Goal: Task Accomplishment & Management: Manage account settings

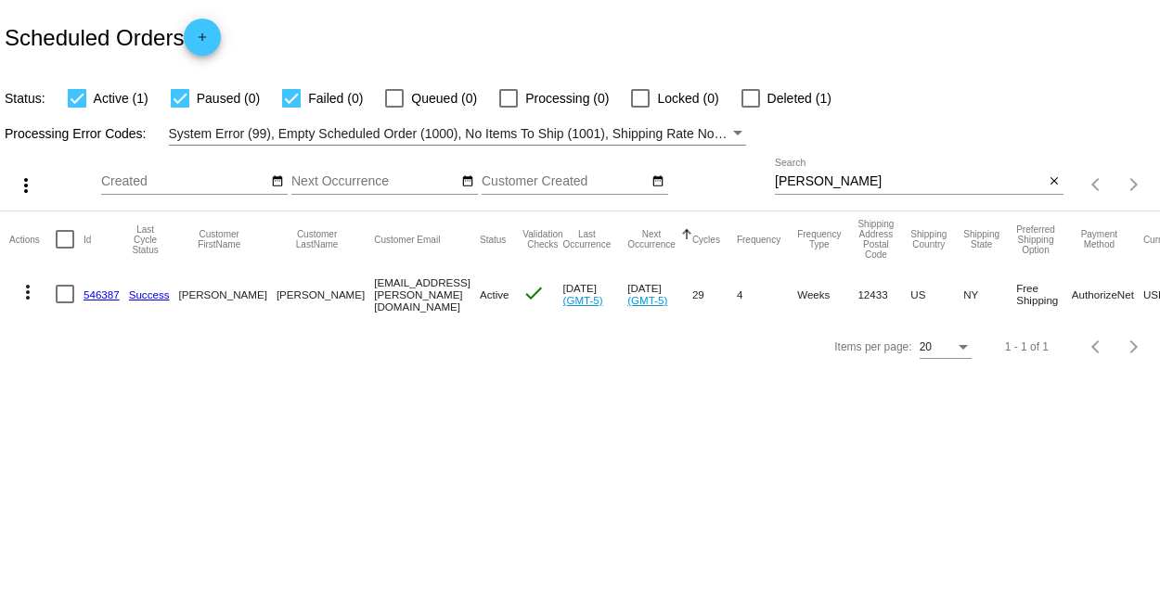
drag, startPoint x: 623, startPoint y: 181, endPoint x: 604, endPoint y: 180, distance: 18.6
click at [604, 180] on div "more_vert Aug Jan Feb Mar [DATE]" at bounding box center [580, 179] width 1160 height 66
type input "white"
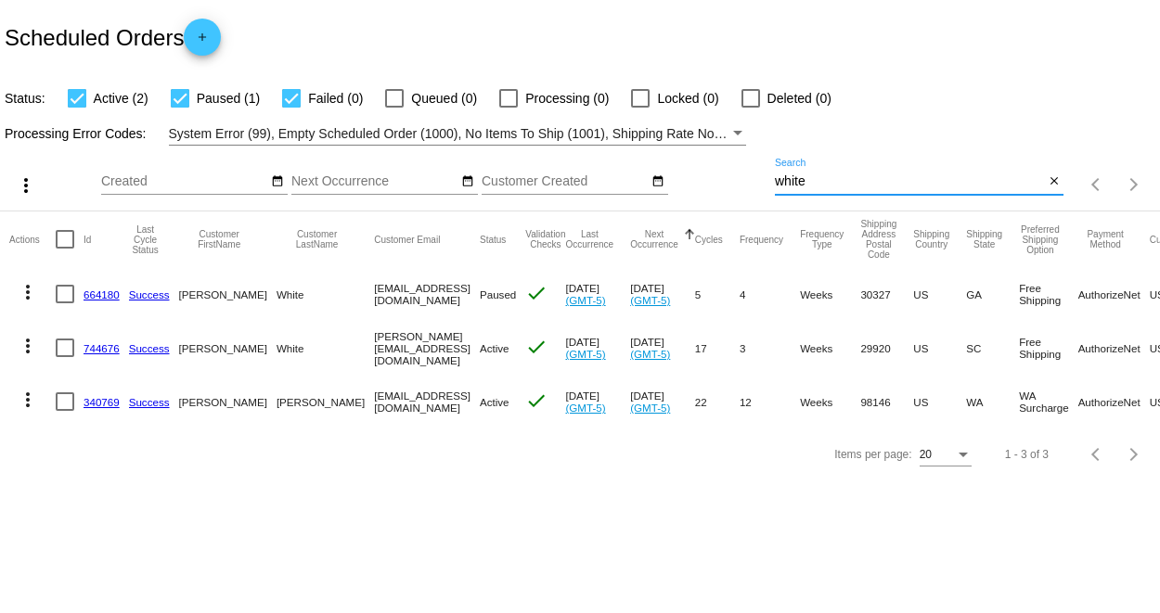
click at [97, 351] on link "744676" at bounding box center [102, 348] width 36 height 12
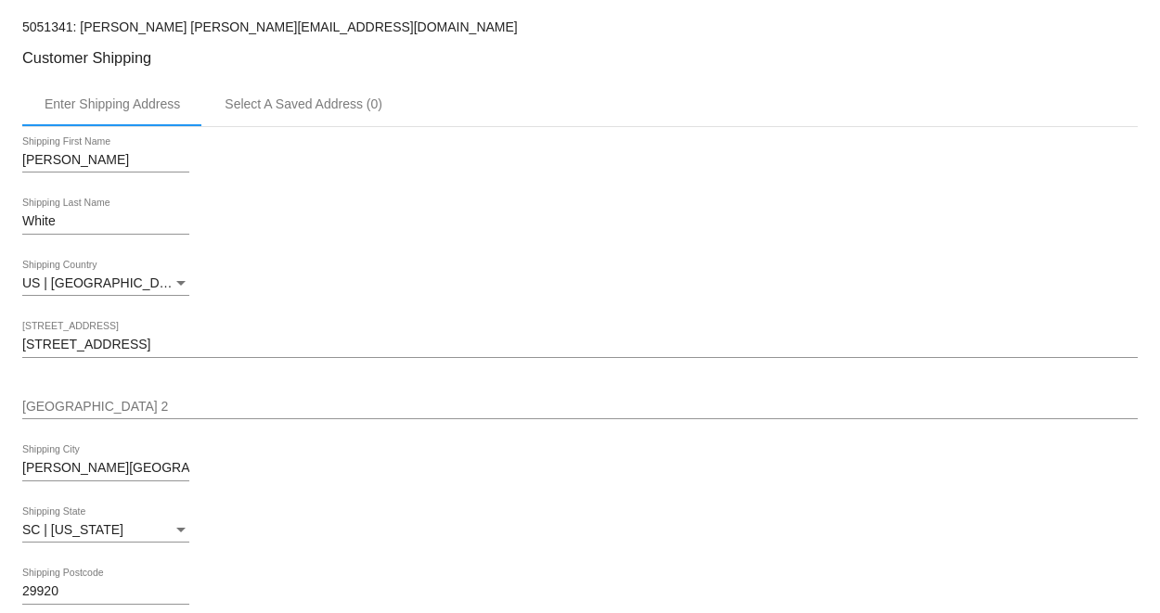
scroll to position [412, 0]
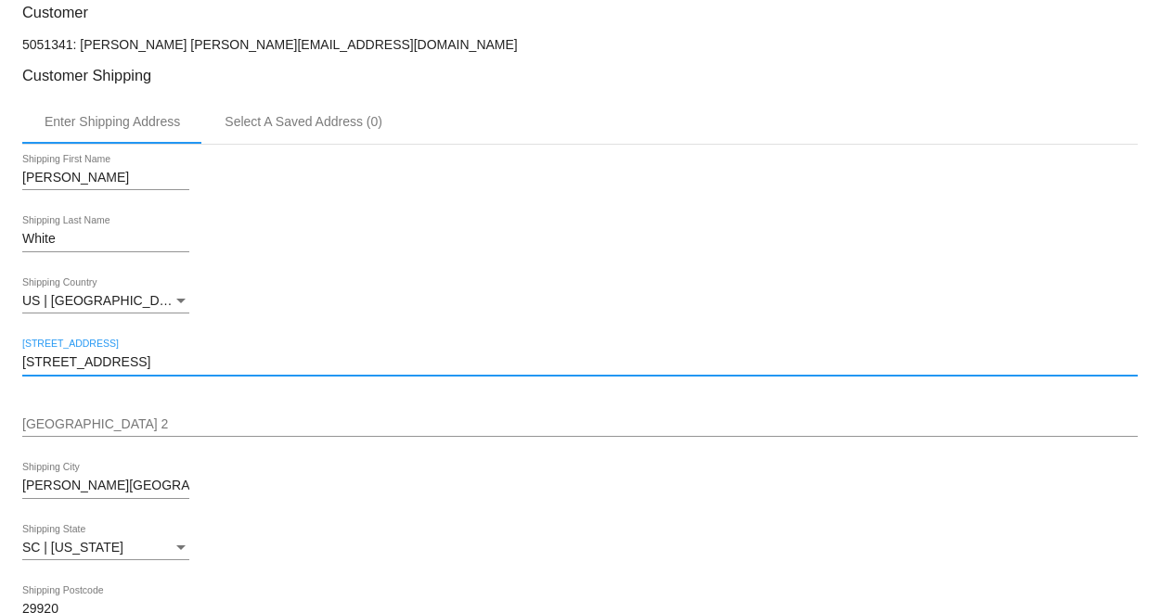
drag, startPoint x: 154, startPoint y: 373, endPoint x: -85, endPoint y: 368, distance: 239.5
click at [0, 368] on html "arrow_back Scheduled Order #744676 Active more_vert Last Processing Cycle ID: 7…" at bounding box center [580, 306] width 1160 height 613
paste input "[STREET_ADDRESS]"
type input "[STREET_ADDRESS]"
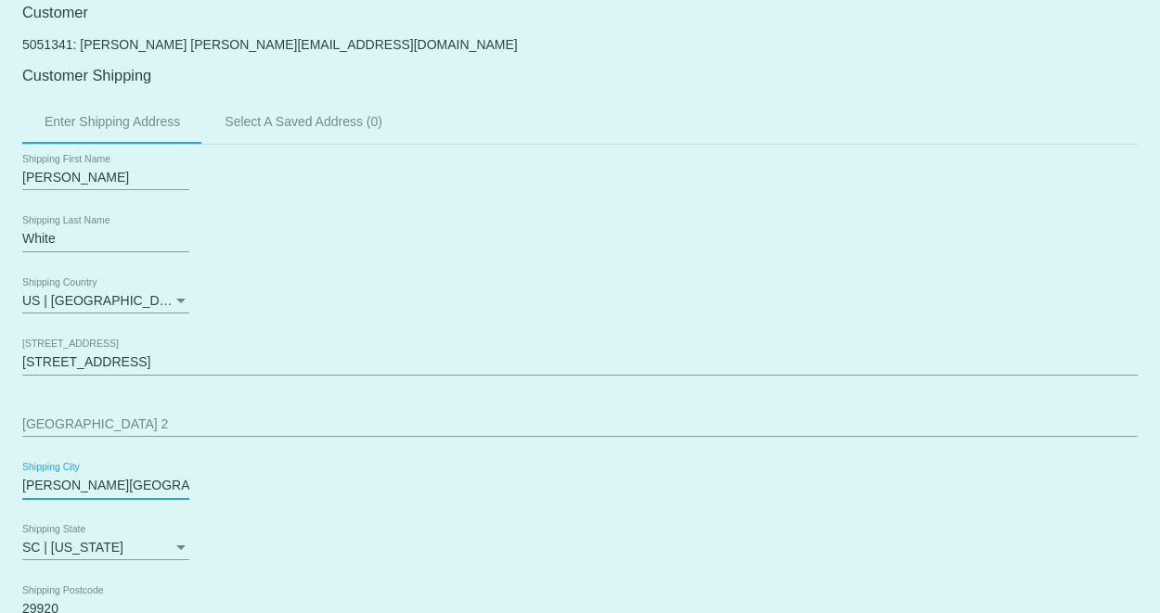
drag, startPoint x: -58, startPoint y: 494, endPoint x: -161, endPoint y: 493, distance: 103.9
click at [0, 493] on html "arrow_back Scheduled Order #744676 Active more_vert Last Processing Cycle ID: 7…" at bounding box center [580, 306] width 1160 height 613
drag, startPoint x: 32, startPoint y: 485, endPoint x: 84, endPoint y: 496, distance: 52.1
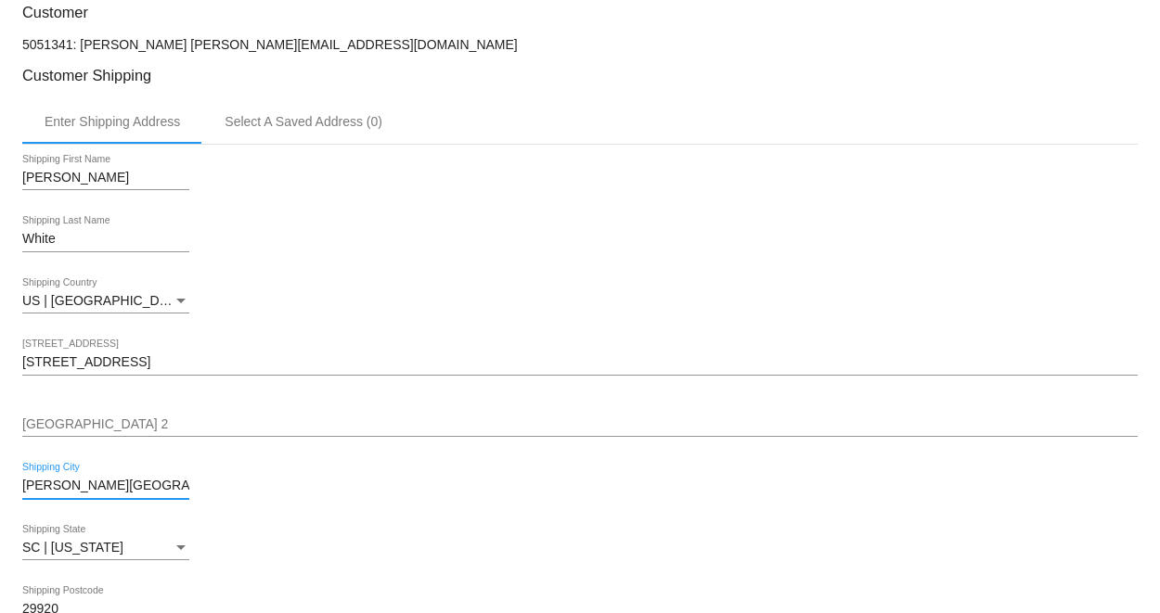
drag, startPoint x: 97, startPoint y: 494, endPoint x: 3, endPoint y: 493, distance: 93.7
paste input "Toccoa"
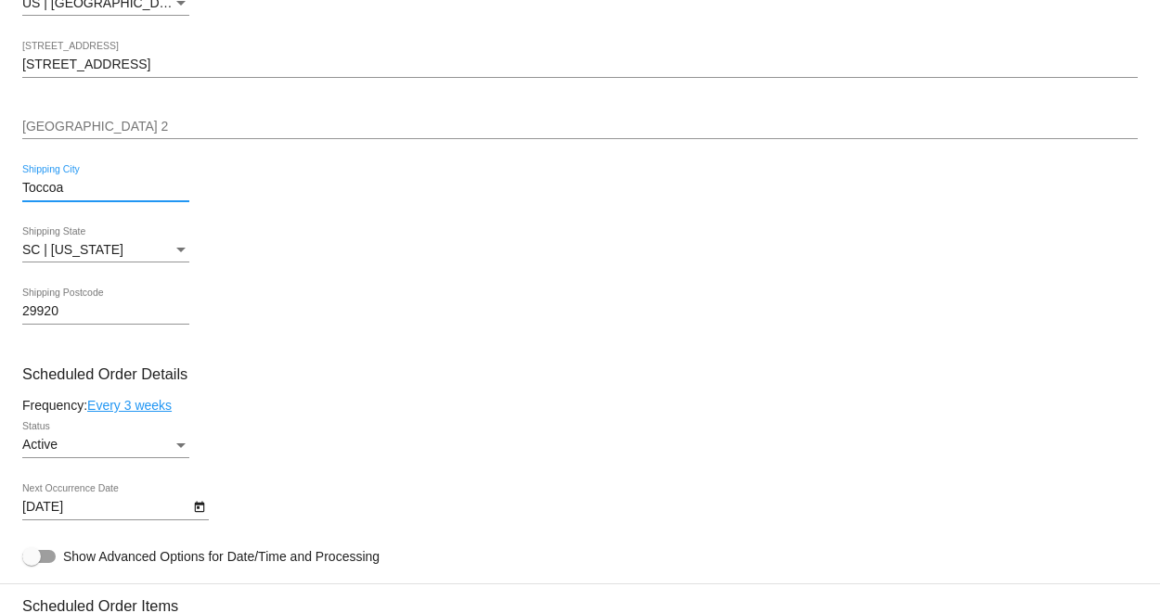
scroll to position [721, 0]
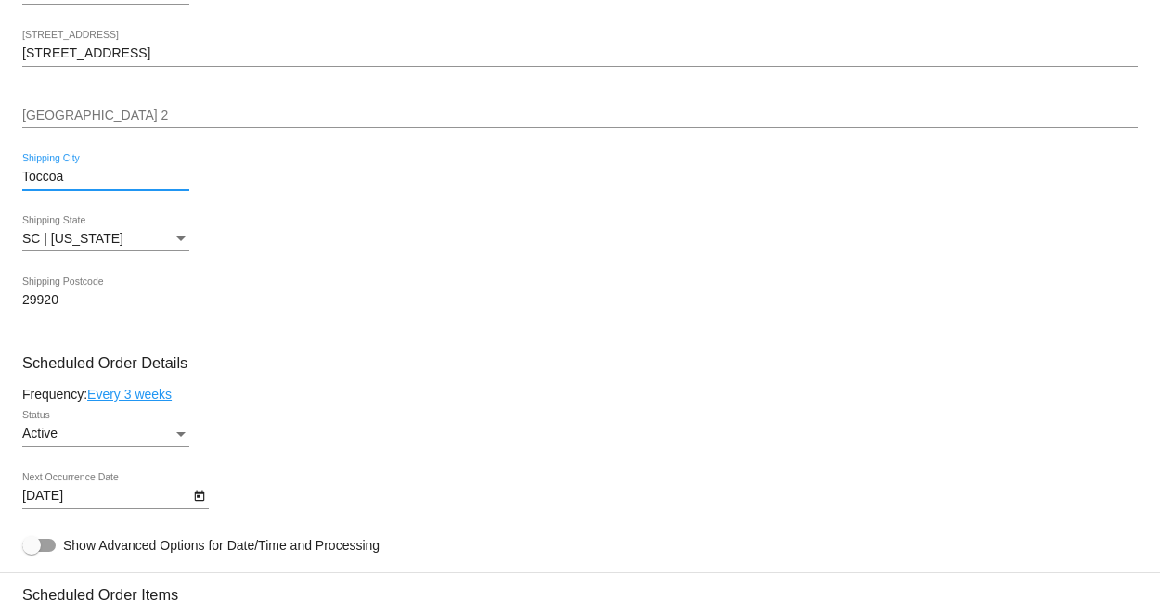
type input "Toccoa"
drag, startPoint x: 59, startPoint y: 308, endPoint x: -54, endPoint y: 303, distance: 113.4
click at [0, 303] on html "arrow_back Scheduled Order #744676 Active more_vert Last Processing Cycle ID: 7…" at bounding box center [580, 306] width 1160 height 613
type input "30577"
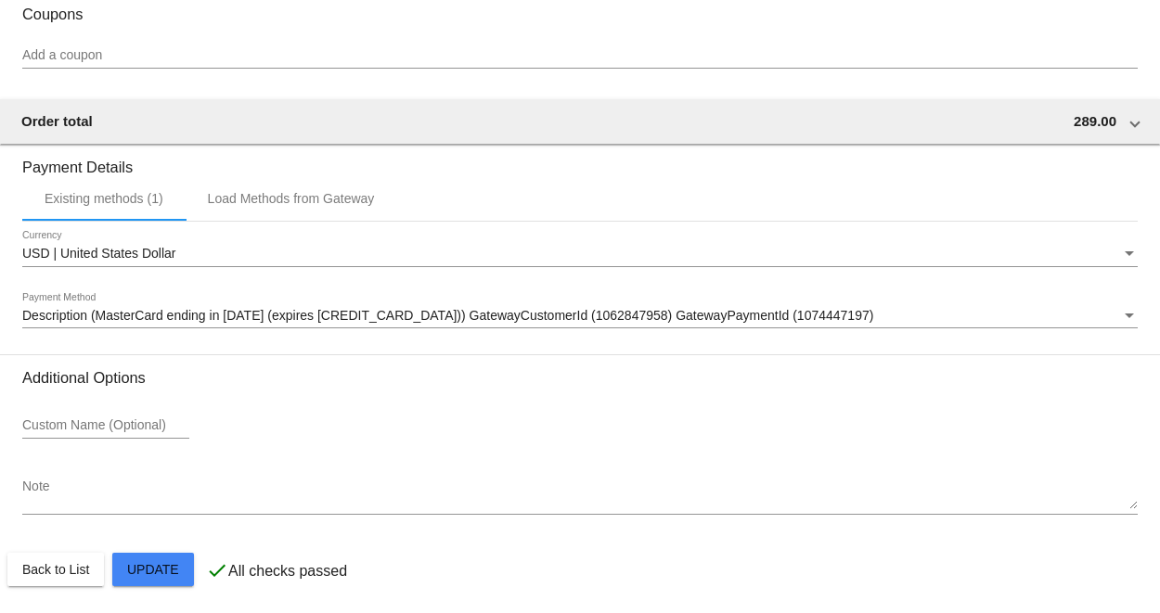
scroll to position [1912, 0]
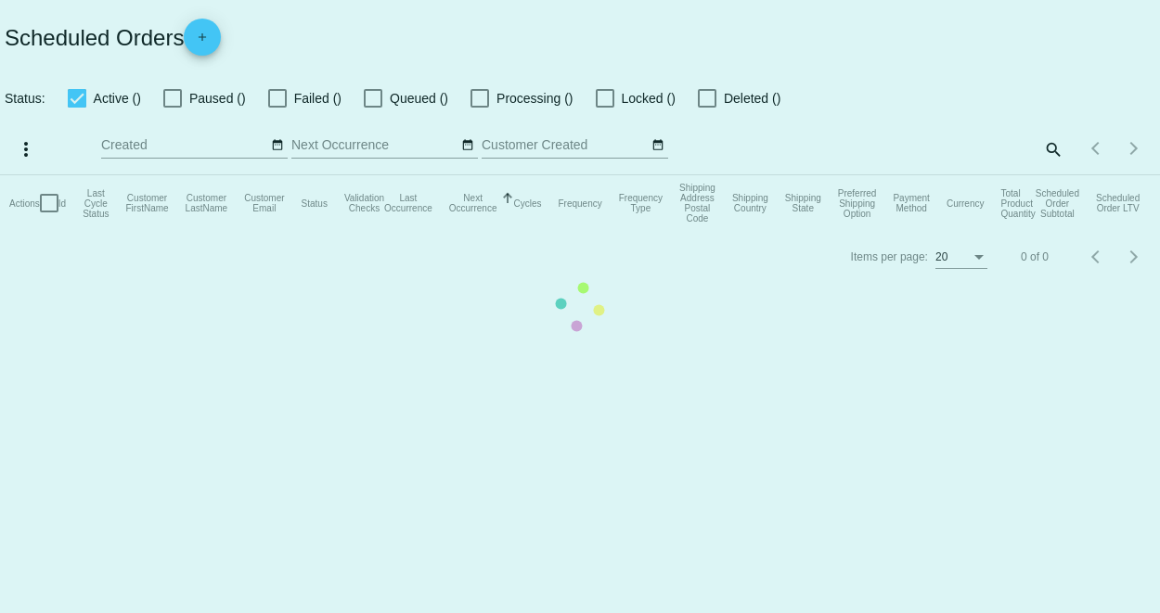
checkbox input "true"
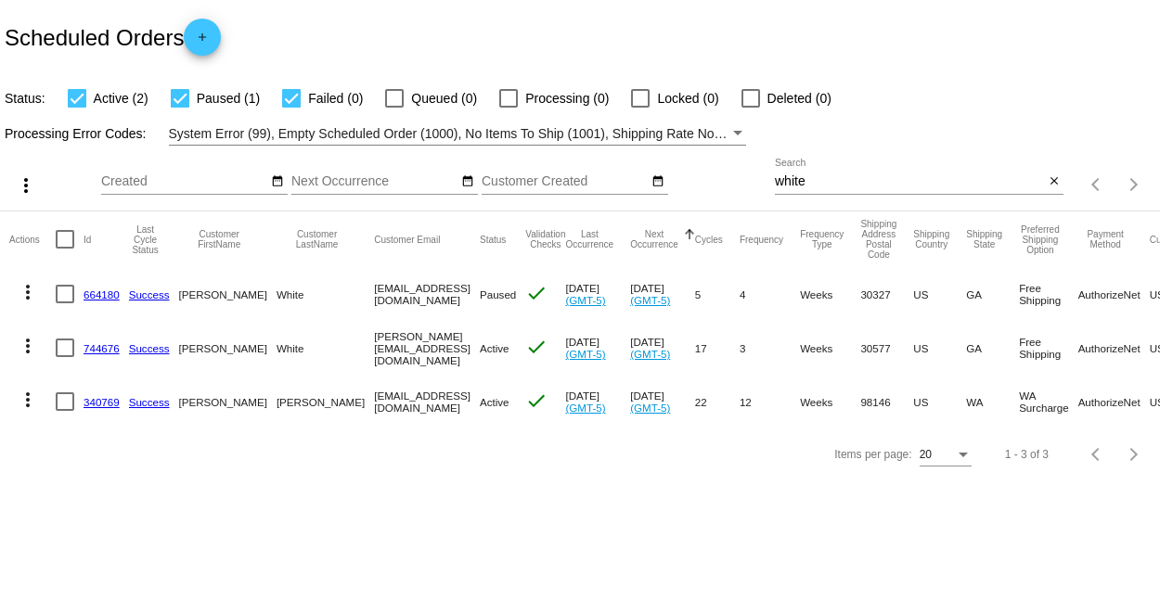
click at [87, 349] on link "744676" at bounding box center [102, 348] width 36 height 12
drag, startPoint x: 820, startPoint y: 175, endPoint x: 780, endPoint y: 178, distance: 40.0
click at [780, 178] on input "white" at bounding box center [909, 181] width 269 height 15
type input "w"
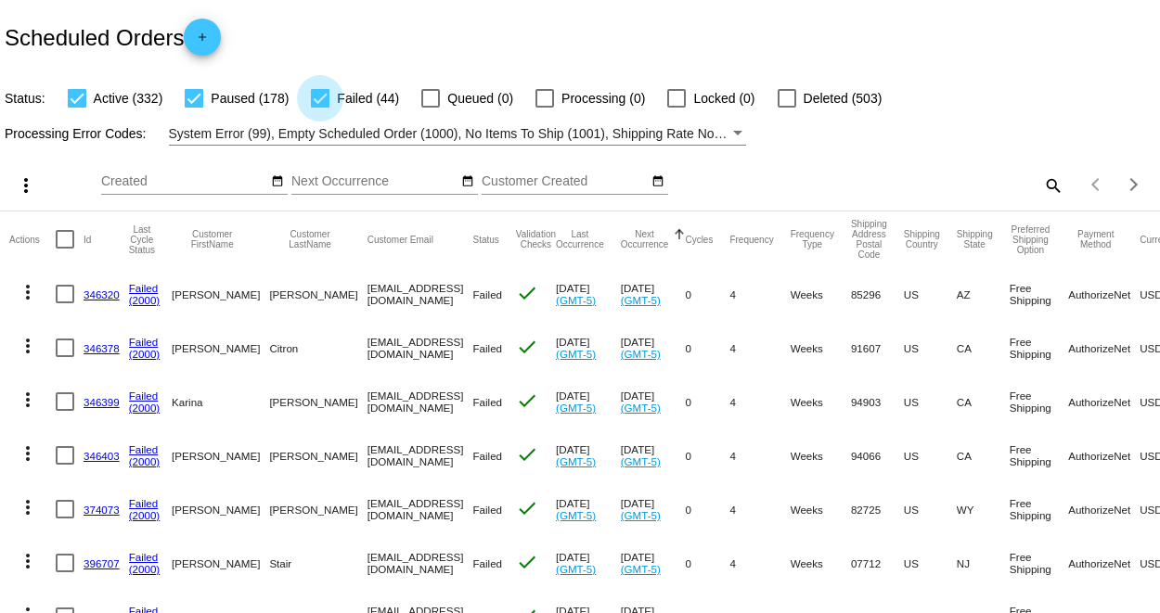
click at [316, 96] on div at bounding box center [320, 98] width 19 height 19
click at [319, 108] on input "Failed (44)" at bounding box center [319, 108] width 1 height 1
checkbox input "false"
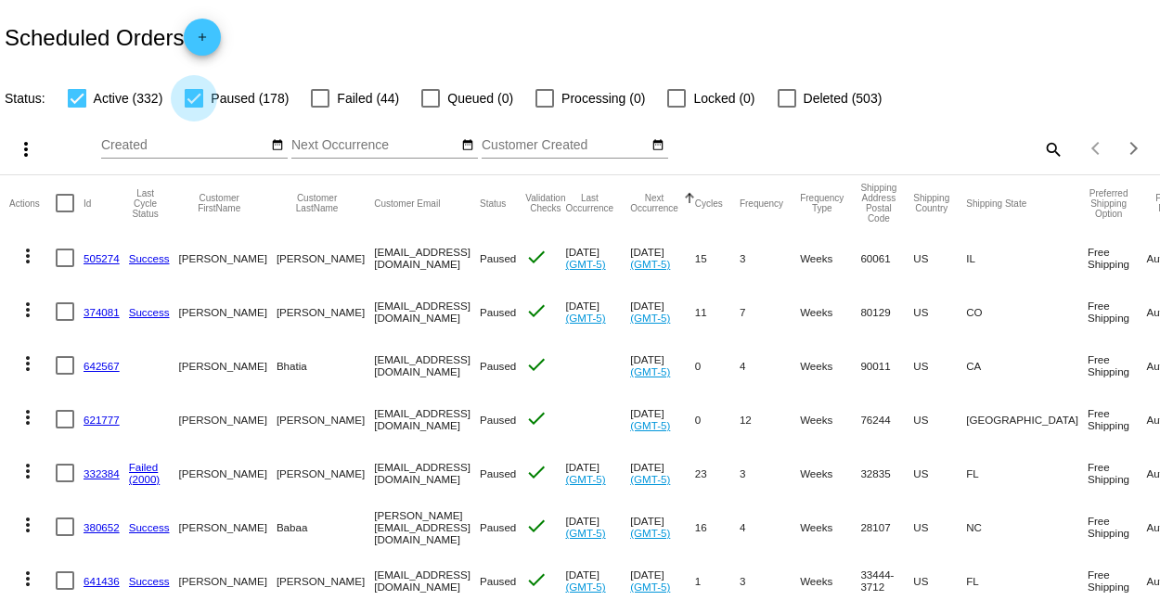
click at [187, 97] on div at bounding box center [194, 98] width 19 height 19
click at [193, 108] on input "Paused (178)" at bounding box center [193, 108] width 1 height 1
checkbox input "false"
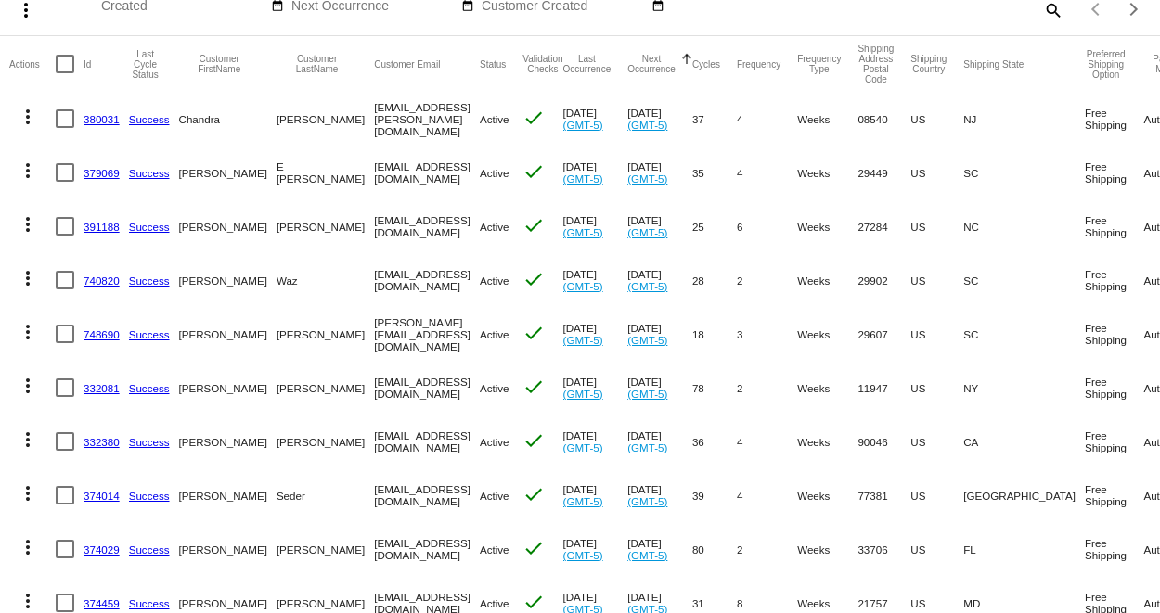
scroll to position [103, 0]
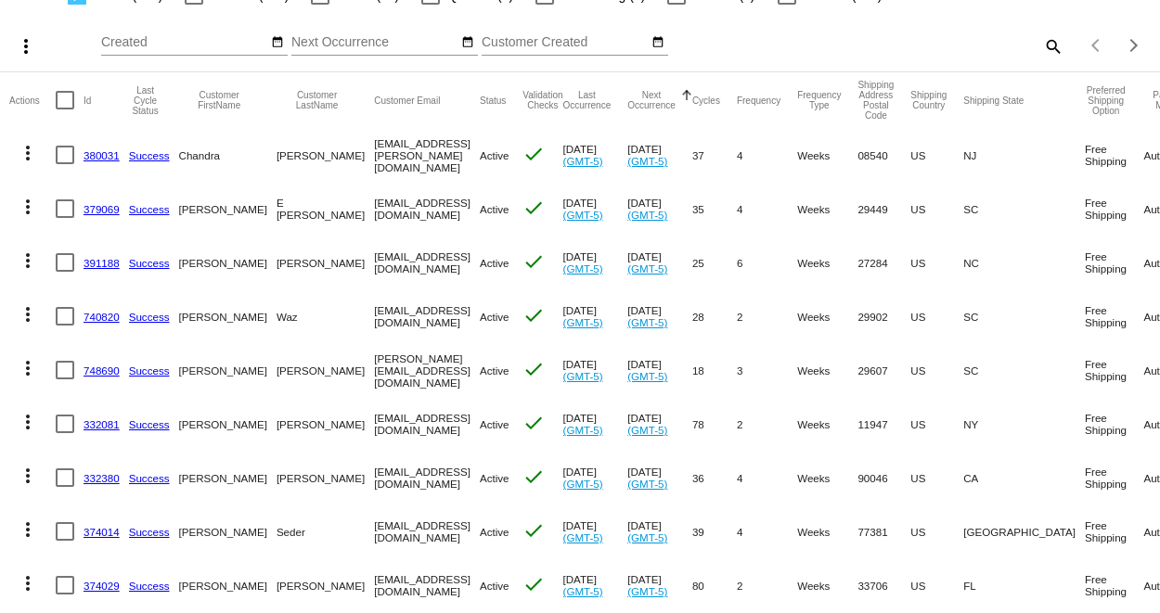
click at [99, 150] on link "380031" at bounding box center [102, 155] width 36 height 12
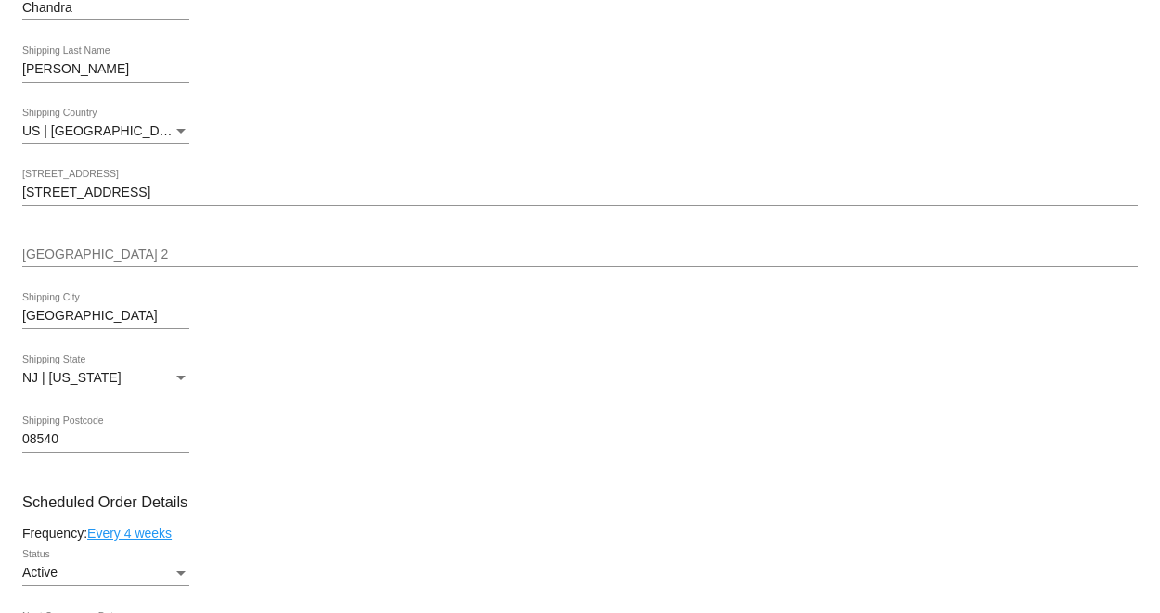
scroll to position [618, 0]
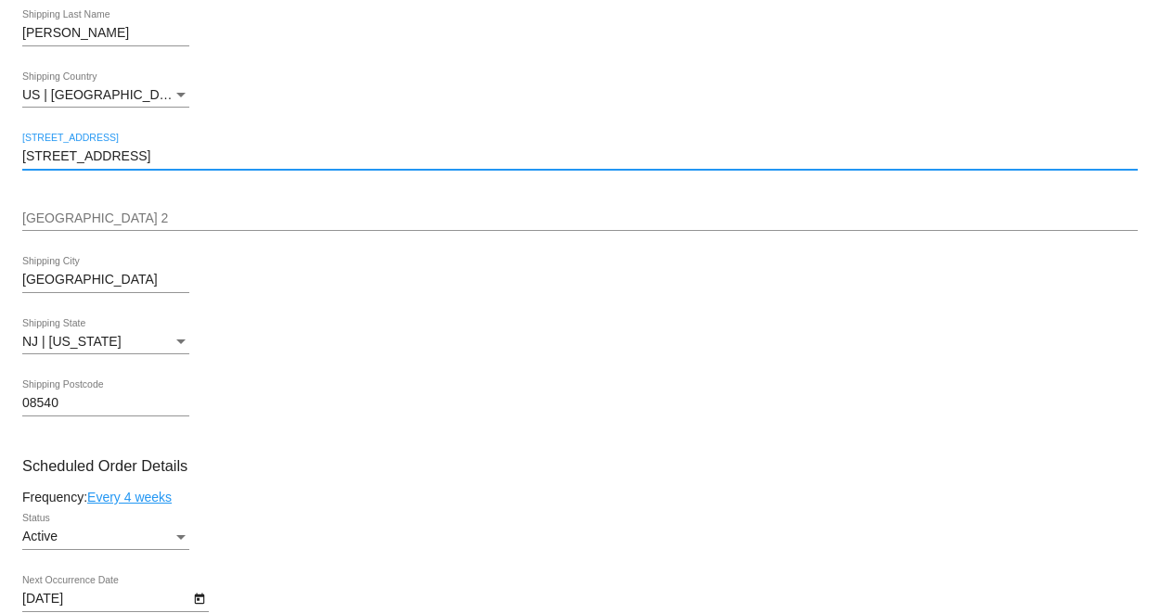
drag, startPoint x: 24, startPoint y: 160, endPoint x: -162, endPoint y: 159, distance: 186.5
click at [0, 159] on html "arrow_back Scheduled Order #380031 Active more_vert Last Processing Cycle ID: 3…" at bounding box center [580, 306] width 1160 height 613
type input "[STREET_ADDRESS]"
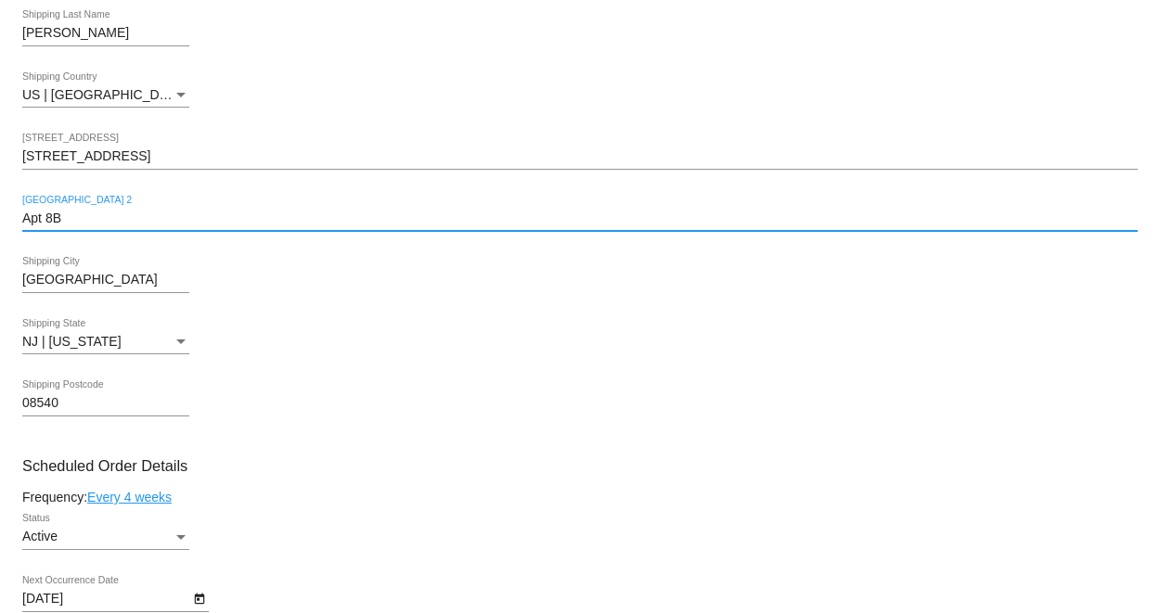
type input "Apt 8B"
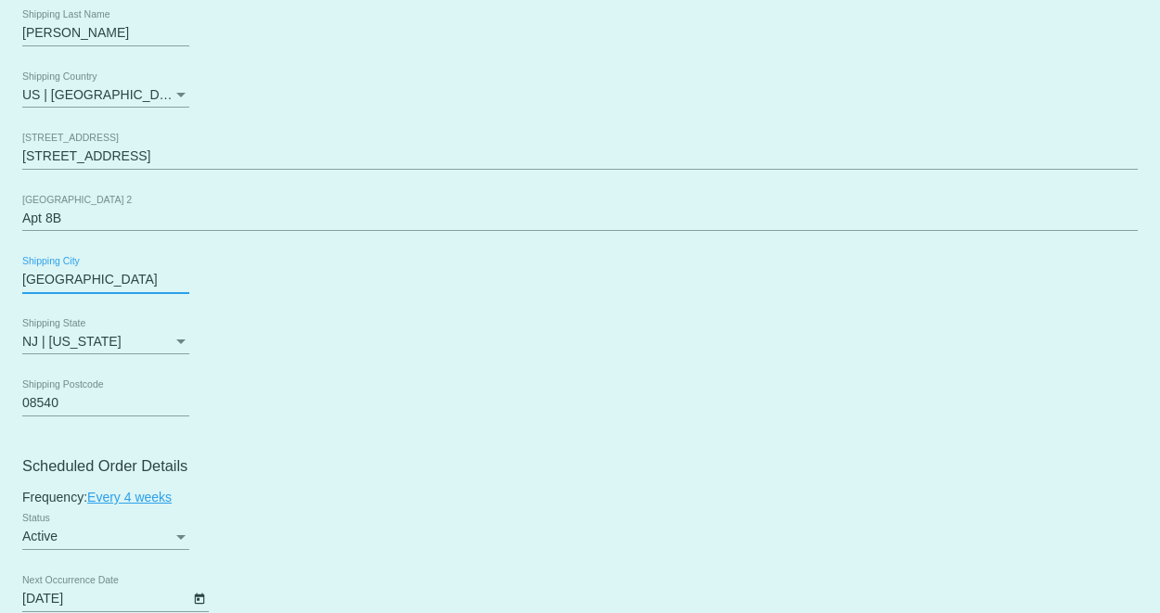
drag, startPoint x: 100, startPoint y: 286, endPoint x: -33, endPoint y: 276, distance: 134.0
click at [0, 276] on html "arrow_back Scheduled Order #380031 Active more_vert Last Processing Cycle ID: 3…" at bounding box center [580, 306] width 1160 height 613
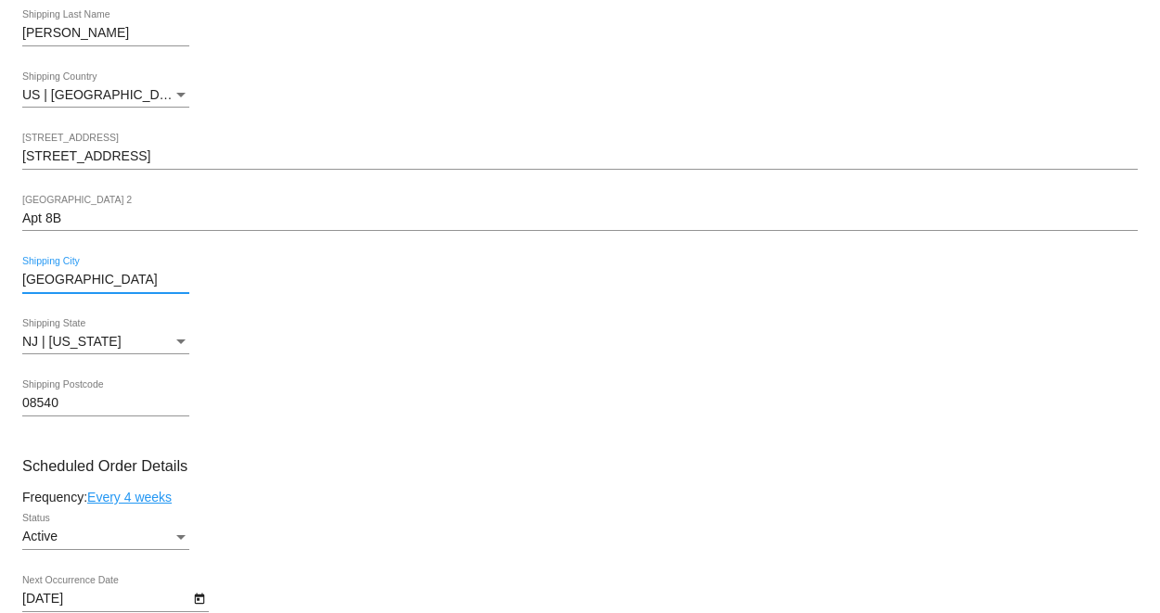
drag, startPoint x: 105, startPoint y: 285, endPoint x: -77, endPoint y: 285, distance: 181.9
click at [0, 285] on html "arrow_back Scheduled Order #380031 Active more_vert Last Processing Cycle ID: 3…" at bounding box center [580, 306] width 1160 height 613
type input "[US_STATE]"
click at [145, 350] on div "NJ | [US_STATE]" at bounding box center [97, 342] width 150 height 15
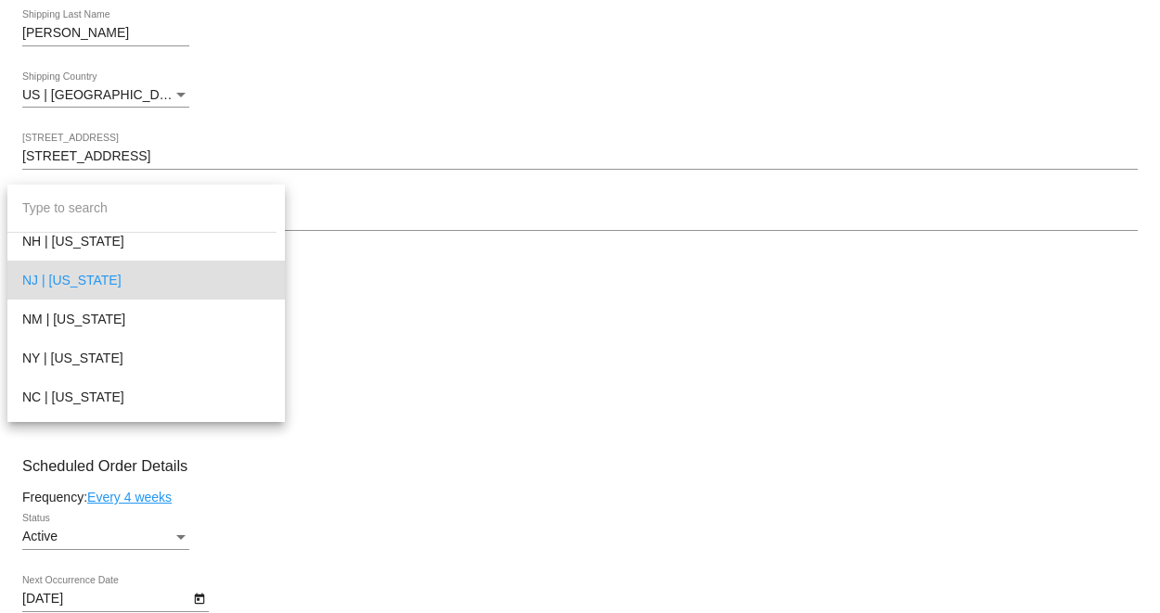
scroll to position [1485, 0]
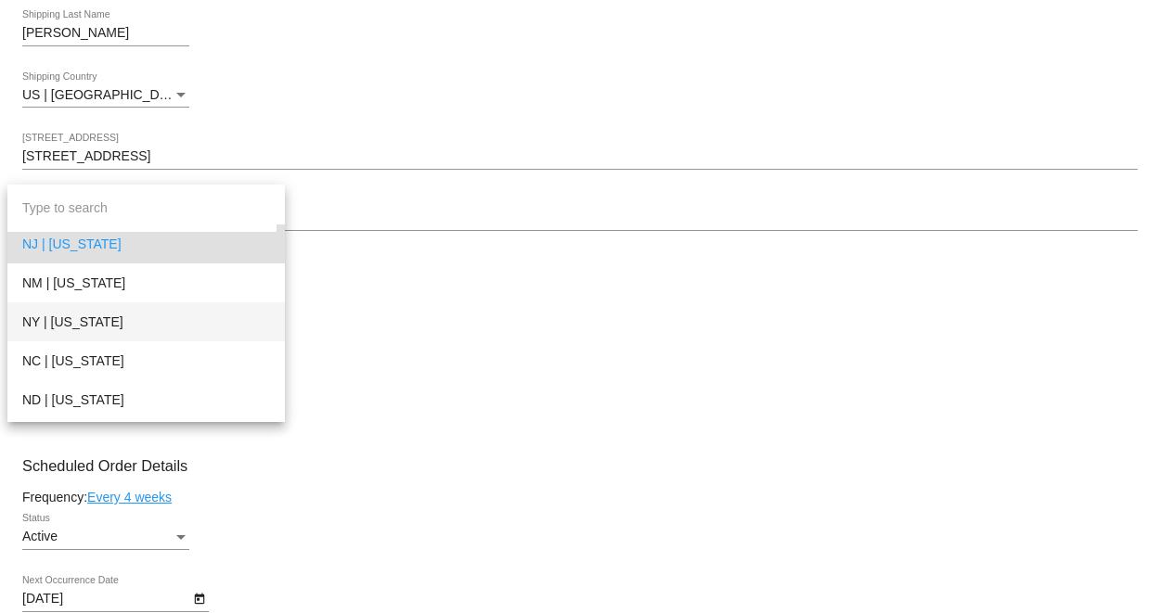
click at [96, 316] on span "NY | [US_STATE]" at bounding box center [146, 322] width 248 height 39
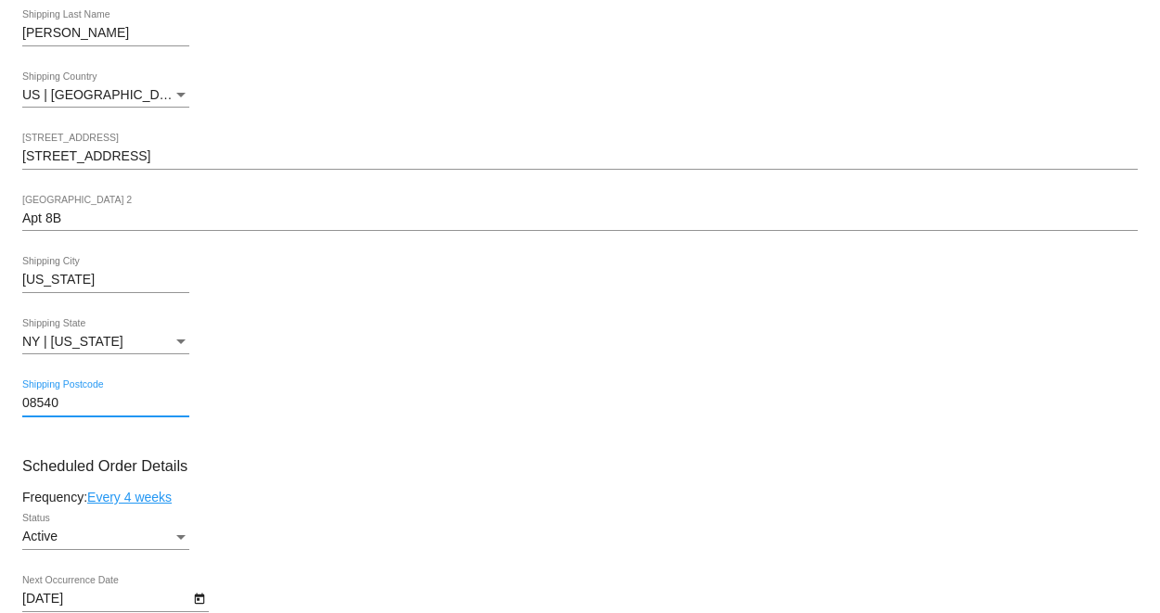
drag, startPoint x: 91, startPoint y: 414, endPoint x: -96, endPoint y: 413, distance: 186.5
click at [0, 413] on html "arrow_back Scheduled Order #380031 Active more_vert Last Processing Cycle ID: 3…" at bounding box center [580, 306] width 1160 height 613
type input "10023"
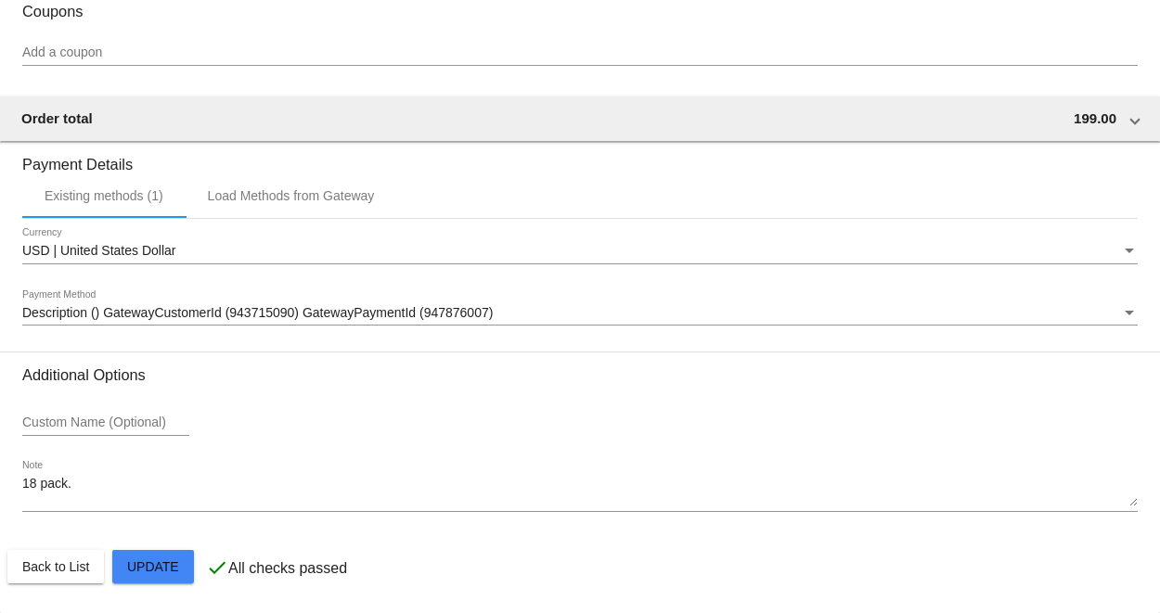
scroll to position [1912, 0]
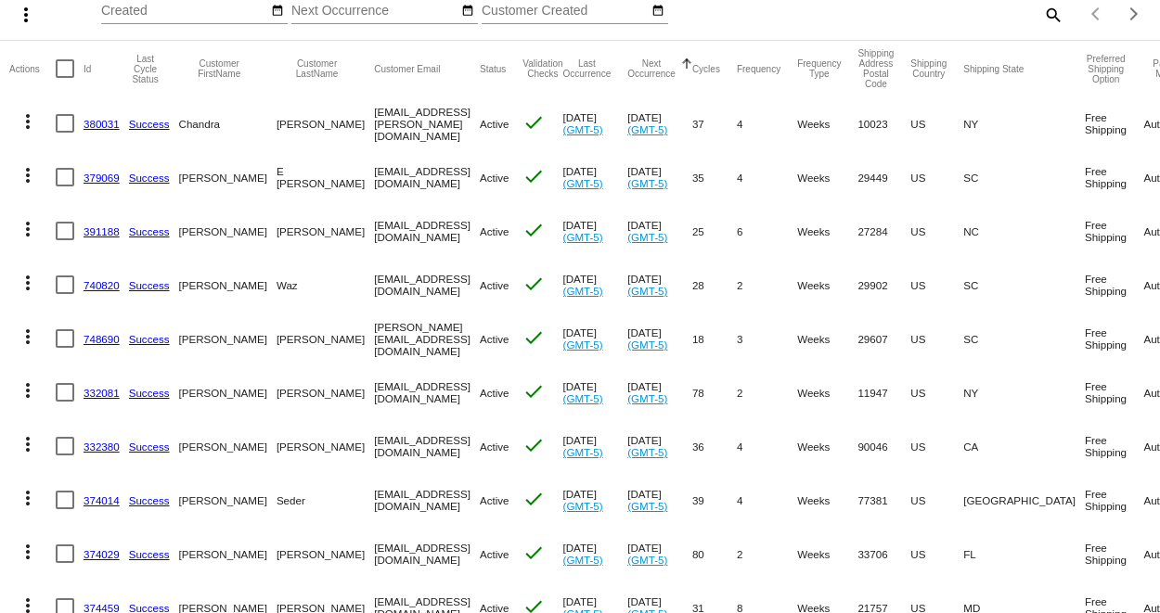
scroll to position [103, 0]
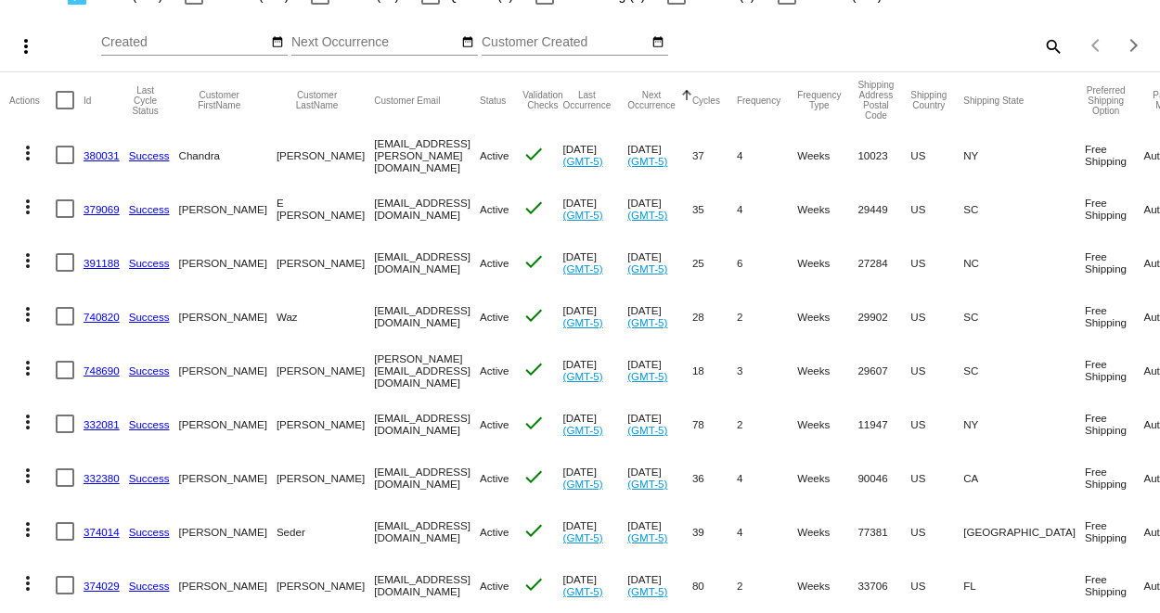
click at [89, 153] on link "380031" at bounding box center [102, 155] width 36 height 12
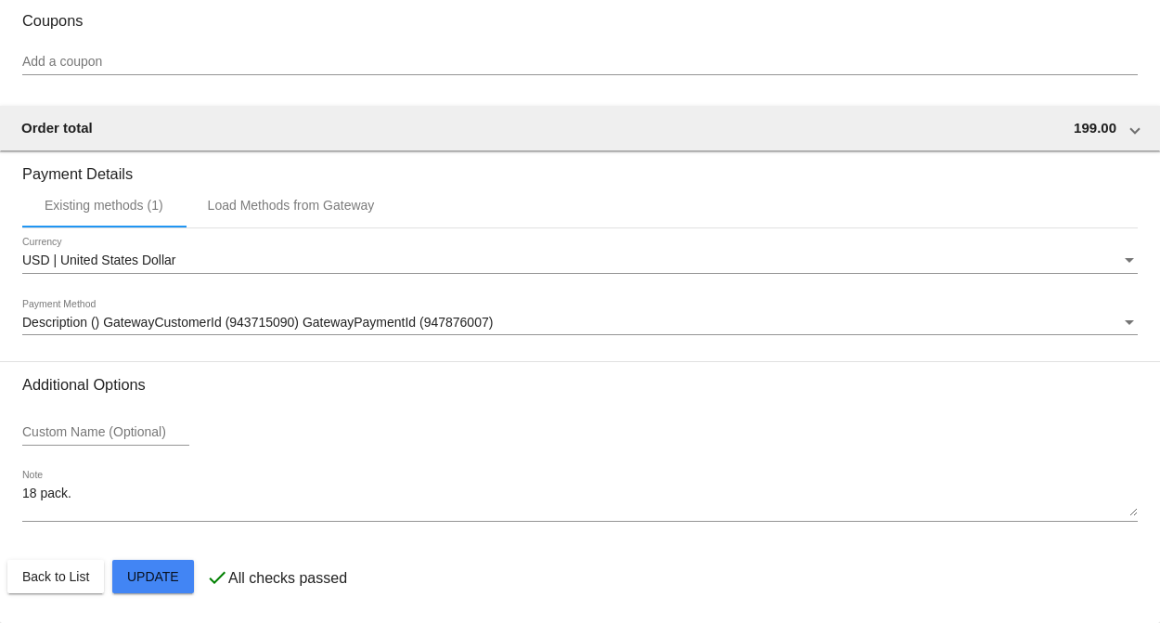
scroll to position [1902, 0]
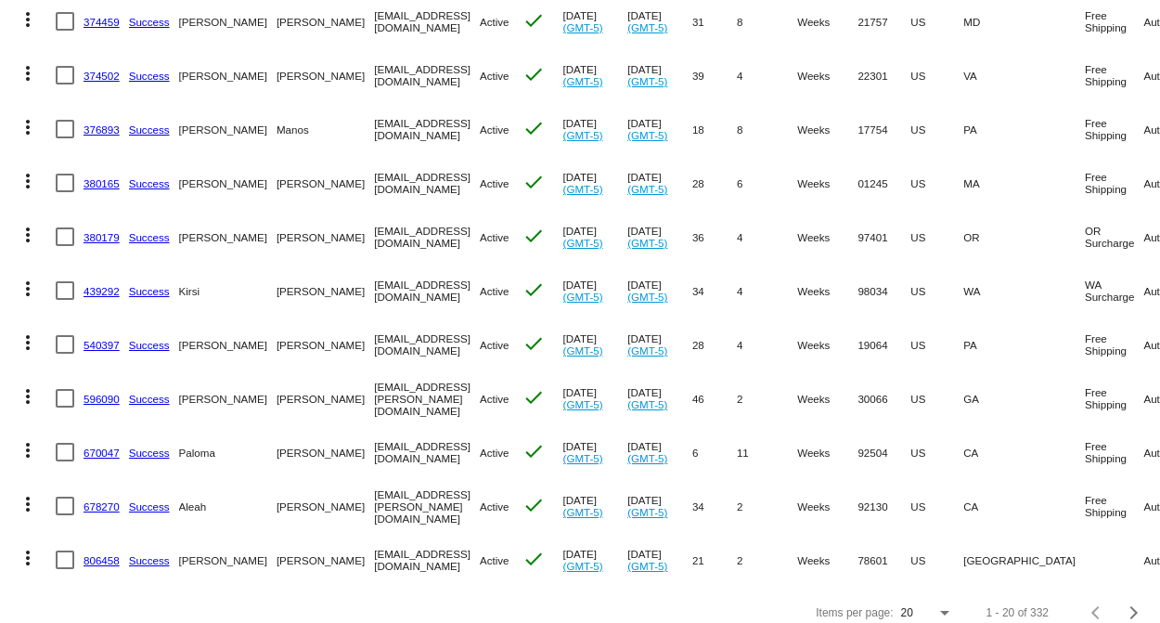
scroll to position [753, 0]
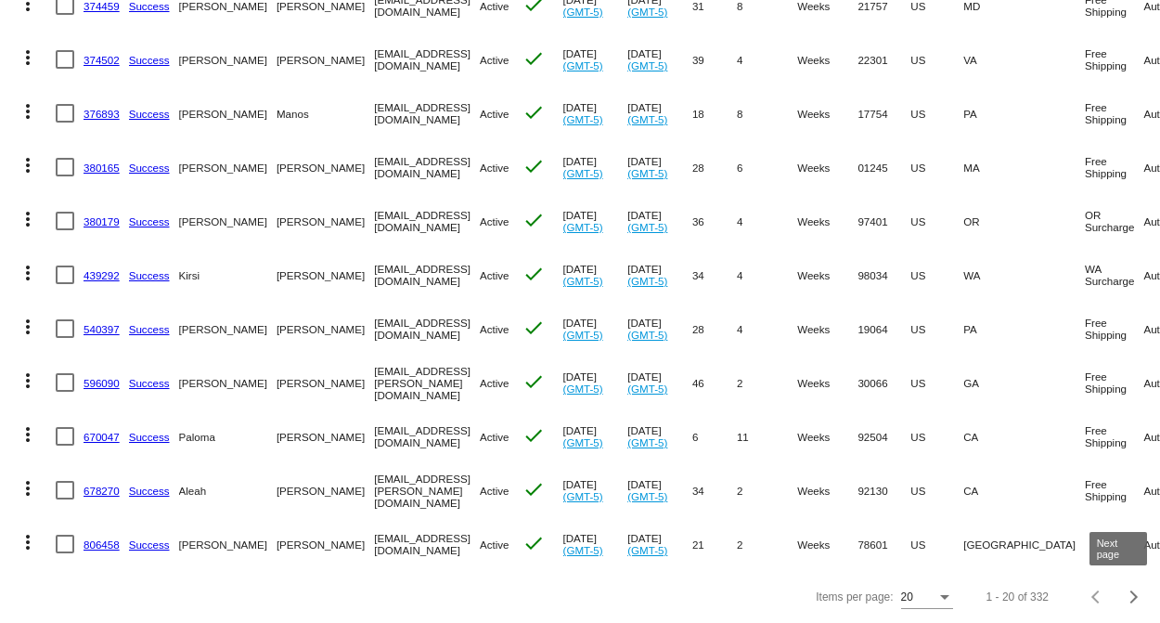
click at [1125, 597] on div "Next page" at bounding box center [1131, 596] width 13 height 13
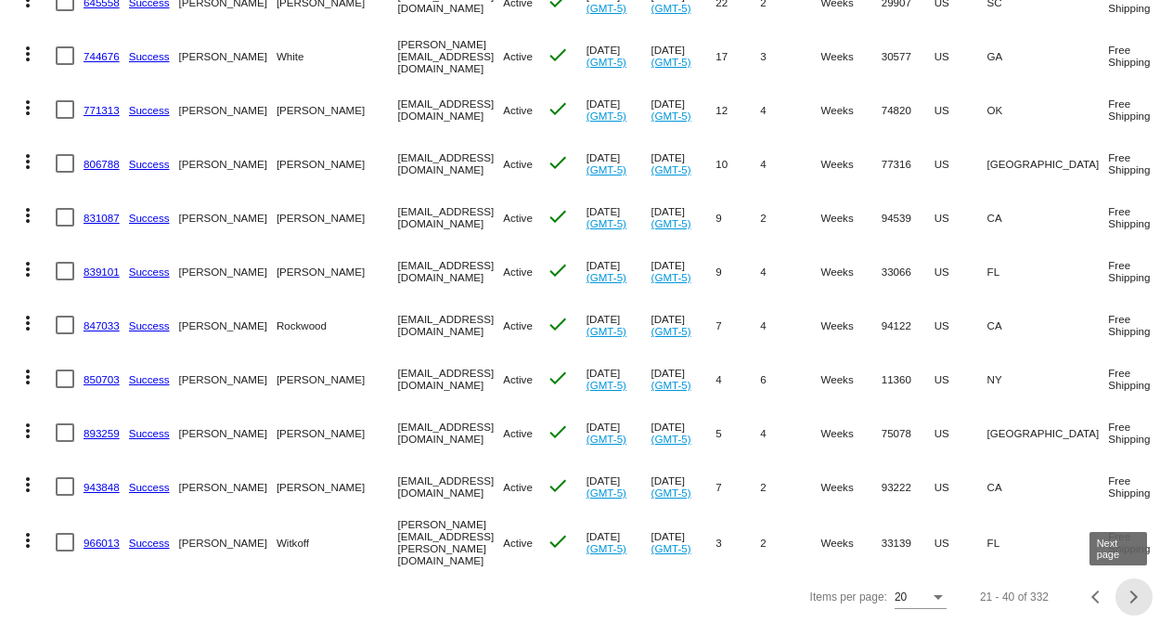
click at [1125, 597] on div "Next page" at bounding box center [1131, 596] width 13 height 13
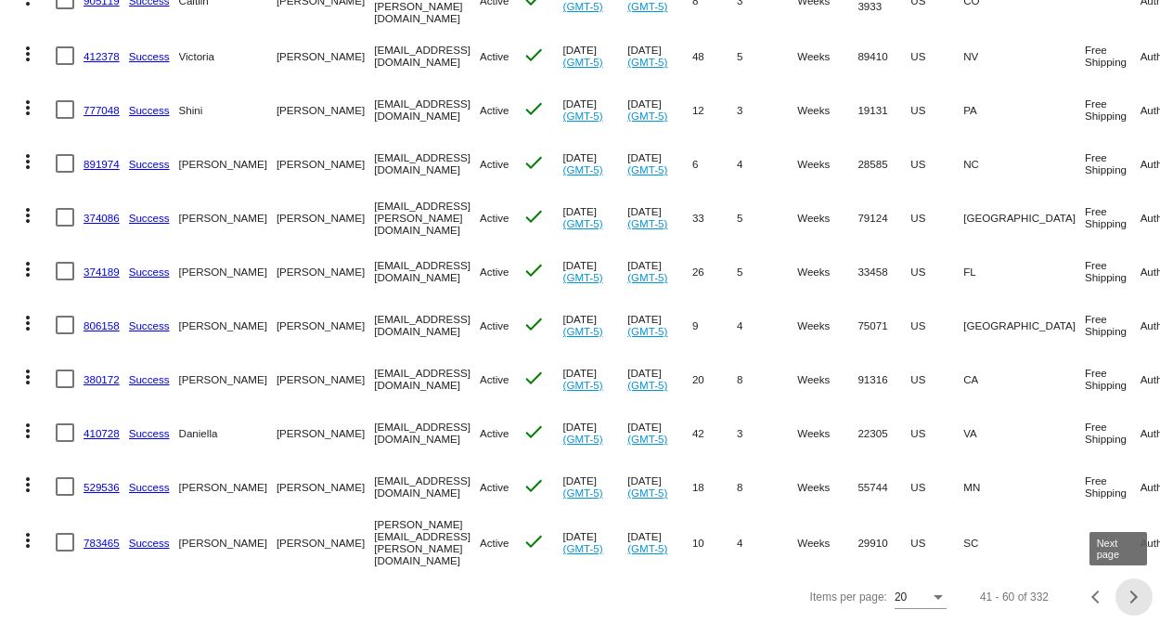
click at [1125, 597] on div "Next page" at bounding box center [1131, 596] width 13 height 13
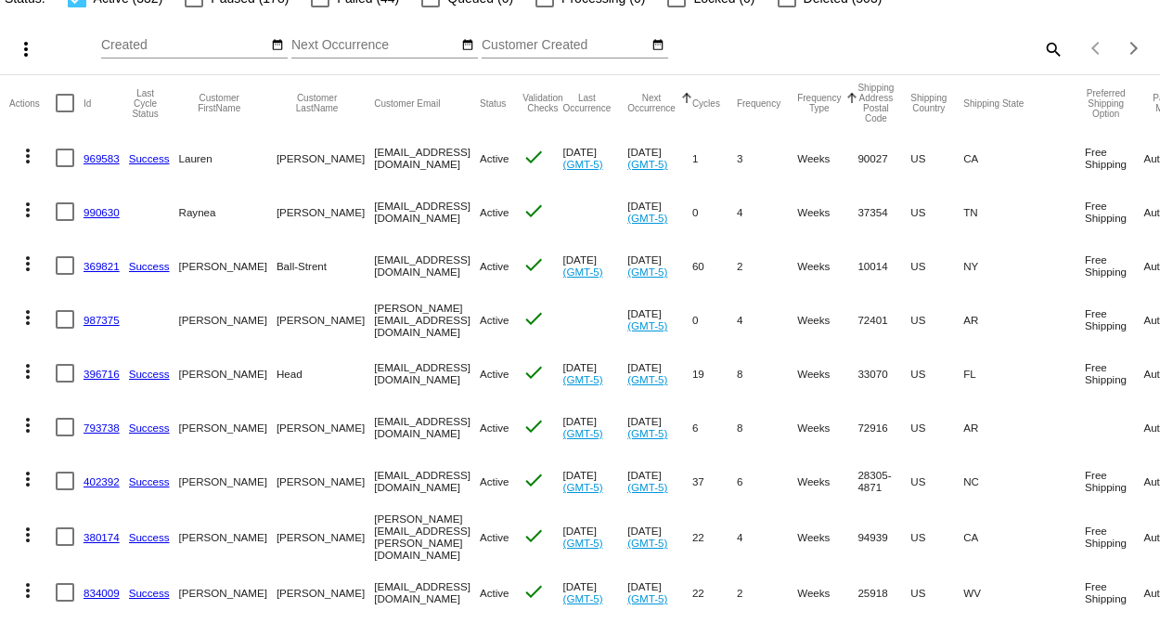
scroll to position [0, 0]
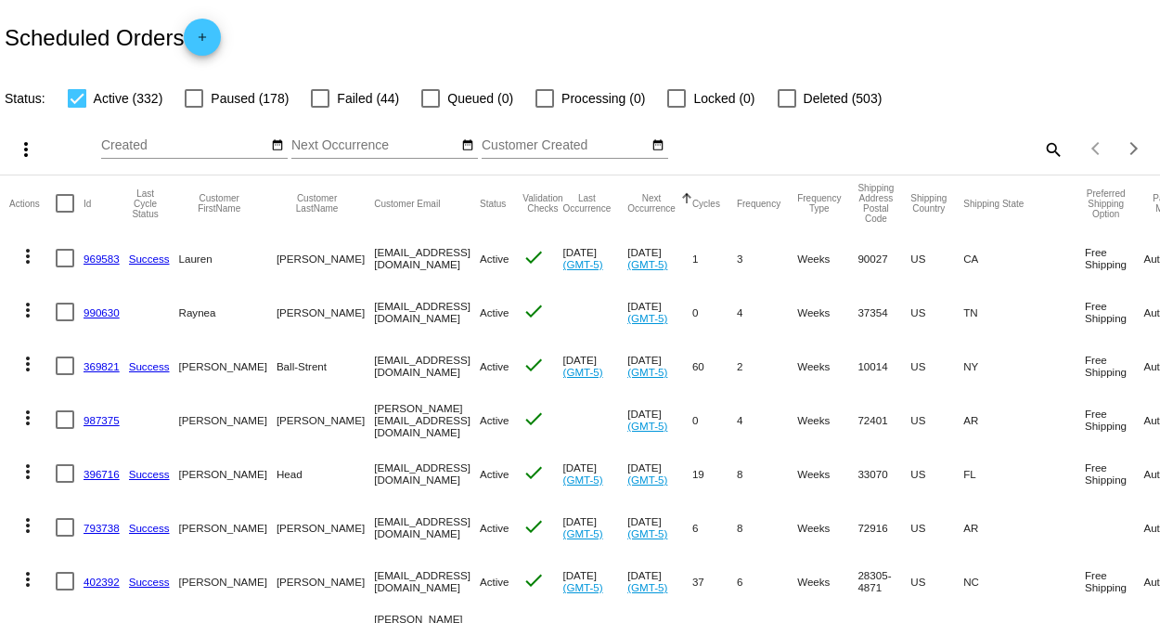
click at [1041, 146] on mat-icon "search" at bounding box center [1052, 149] width 22 height 29
click at [876, 144] on input "Search" at bounding box center [919, 145] width 289 height 15
type input "[PERSON_NAME]"
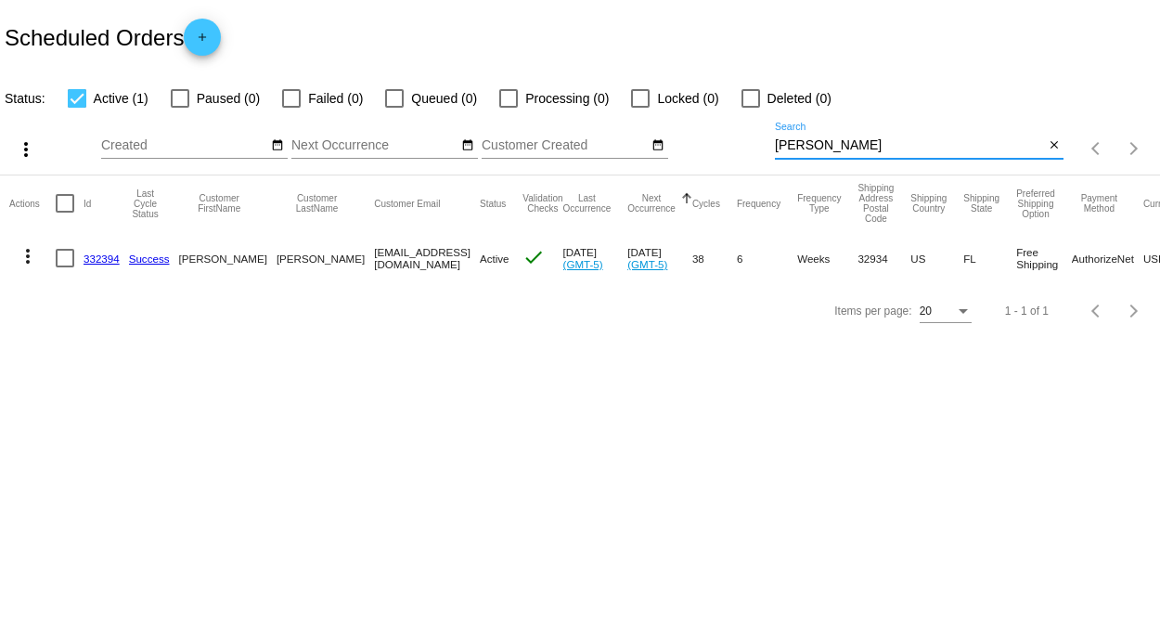
click at [90, 256] on link "332394" at bounding box center [102, 258] width 36 height 12
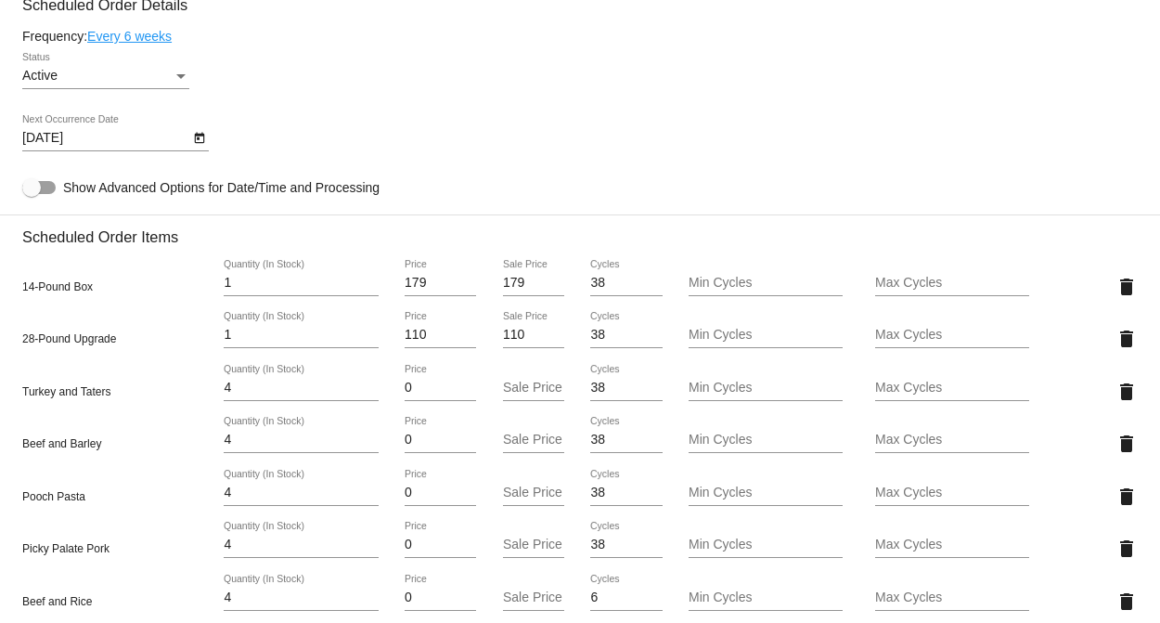
scroll to position [928, 0]
